Goal: Task Accomplishment & Management: Use online tool/utility

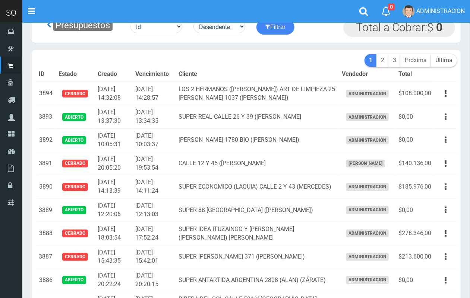
scroll to position [20, 0]
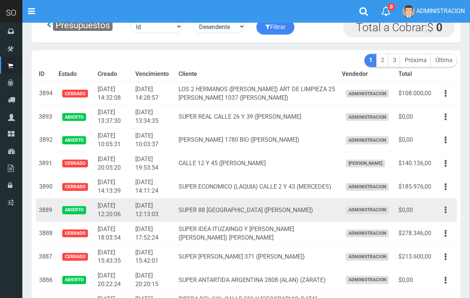
click at [443, 210] on button "button" at bounding box center [445, 210] width 17 height 13
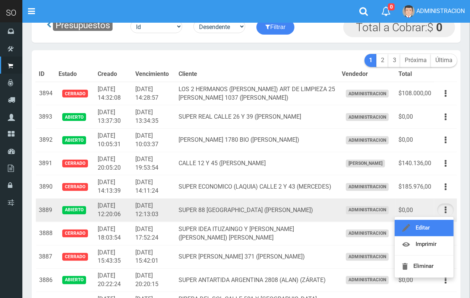
click at [435, 226] on link "Editar" at bounding box center [423, 228] width 59 height 16
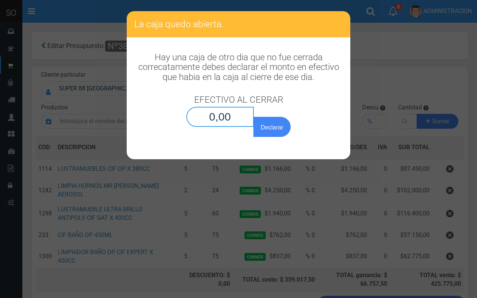
click at [251, 116] on input "0,00" at bounding box center [219, 117] width 67 height 20
type input "0,01"
click at [264, 120] on button "Declarar" at bounding box center [271, 127] width 37 height 20
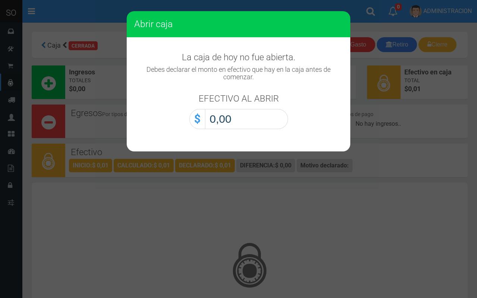
click at [252, 129] on input "0,00" at bounding box center [246, 119] width 83 height 20
type input "0,01"
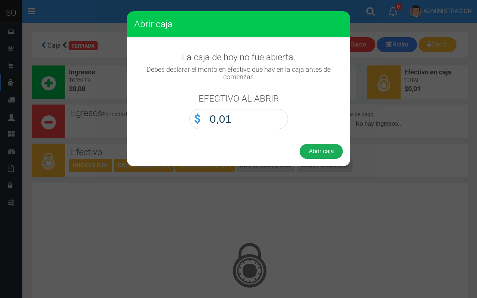
click at [324, 151] on button "Abrir caja" at bounding box center [320, 151] width 43 height 15
